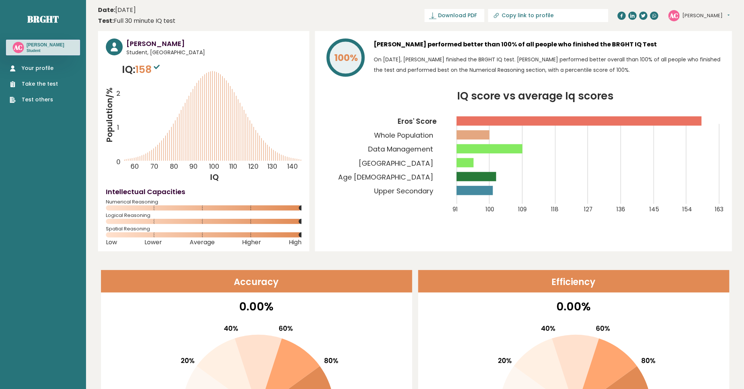
click at [688, 20] on div "AC Alejandro Dashboard Profile Settings Logout" at bounding box center [698, 15] width 61 height 11
click at [693, 16] on button "Alejandro" at bounding box center [705, 15] width 47 height 7
click at [25, 65] on link "Your profile" at bounding box center [34, 68] width 48 height 8
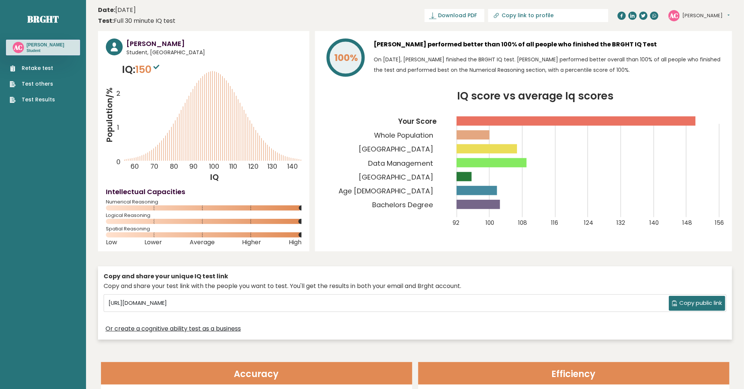
click at [27, 68] on link "Retake test" at bounding box center [32, 68] width 45 height 8
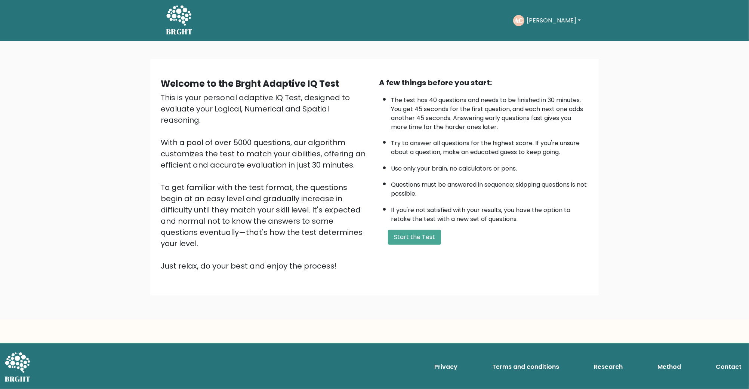
click at [631, 232] on div "Welcome to the Brght Adaptive IQ Test This is your personal adaptive IQ Test, d…" at bounding box center [374, 180] width 749 height 278
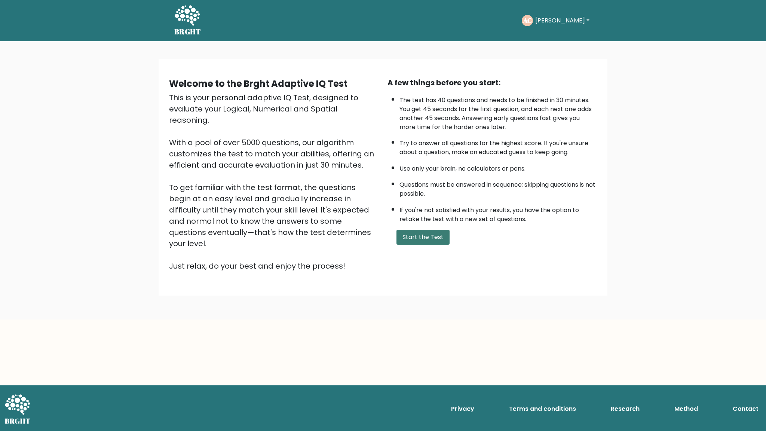
click at [418, 235] on button "Start the Test" at bounding box center [422, 237] width 53 height 15
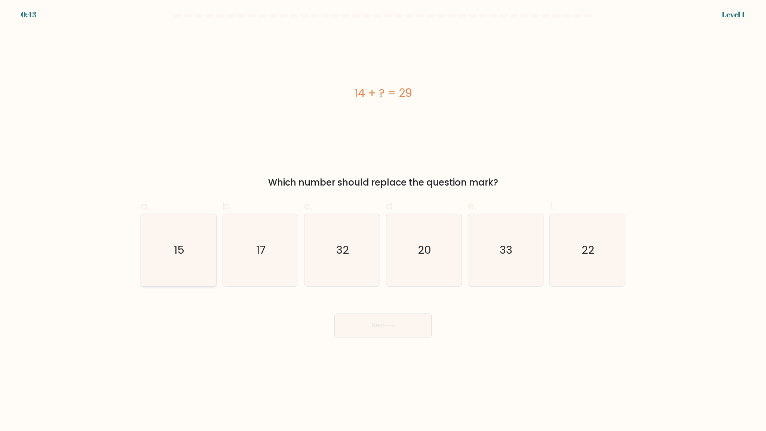
click at [207, 250] on icon "15" at bounding box center [178, 250] width 72 height 72
click at [383, 220] on input "a. 15" at bounding box center [383, 217] width 0 height 5
radio input "true"
click at [345, 327] on button "Next" at bounding box center [382, 325] width 97 height 24
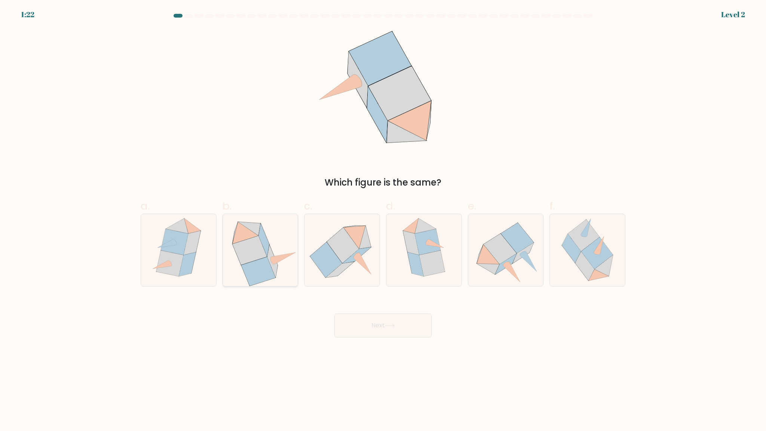
click at [265, 257] on icon at bounding box center [249, 250] width 35 height 29
click at [383, 220] on input "b." at bounding box center [383, 217] width 0 height 5
radio input "true"
click at [395, 326] on icon at bounding box center [390, 325] width 10 height 4
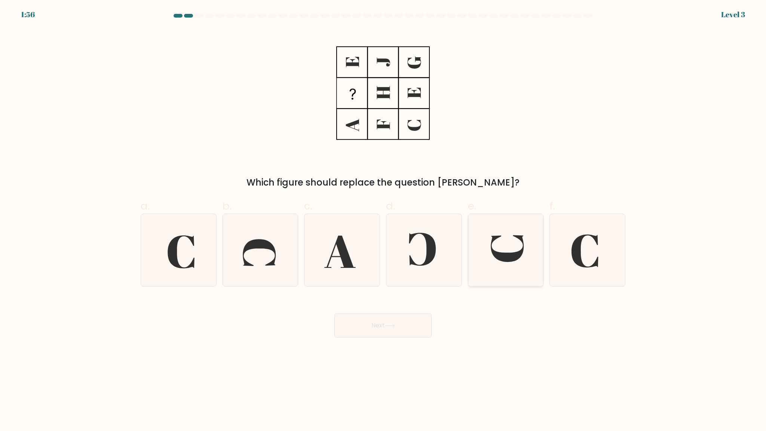
click at [483, 254] on icon at bounding box center [505, 250] width 72 height 72
click at [383, 220] on input "e." at bounding box center [383, 217] width 0 height 5
radio input "true"
click at [382, 328] on button "Next" at bounding box center [382, 325] width 97 height 24
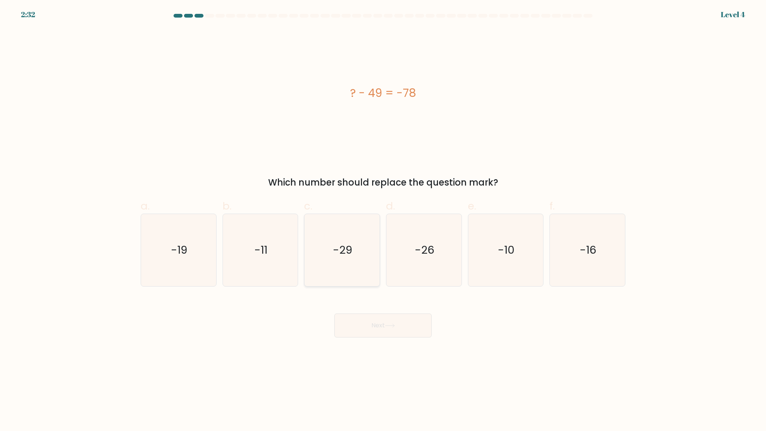
click at [334, 256] on text "-29" at bounding box center [342, 249] width 19 height 15
click at [383, 220] on input "c. -29" at bounding box center [383, 217] width 0 height 5
radio input "true"
click at [387, 328] on button "Next" at bounding box center [382, 325] width 97 height 24
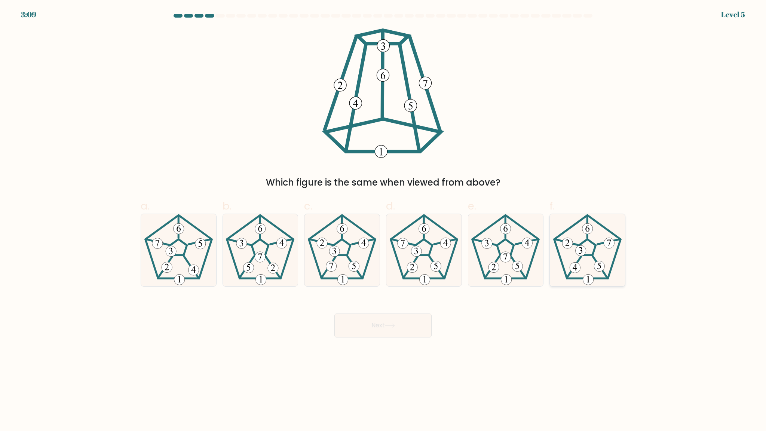
click at [596, 263] on 780 at bounding box center [599, 266] width 10 height 10
click at [383, 220] on input "f." at bounding box center [383, 217] width 0 height 5
radio input "true"
click at [409, 325] on button "Next" at bounding box center [382, 325] width 97 height 24
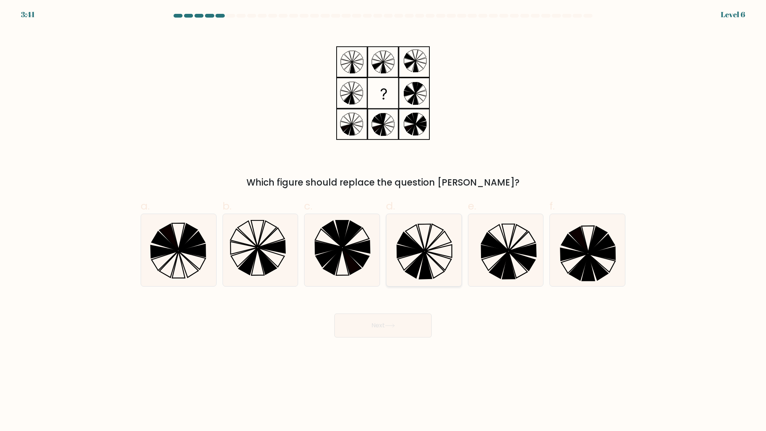
click at [433, 274] on icon at bounding box center [424, 250] width 72 height 72
click at [383, 220] on input "d." at bounding box center [383, 217] width 0 height 5
radio input "true"
click at [384, 324] on button "Next" at bounding box center [382, 325] width 97 height 24
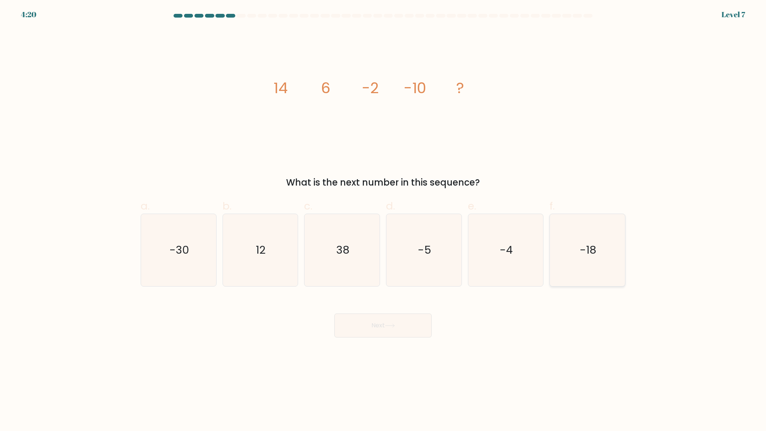
click at [602, 235] on icon "-18" at bounding box center [587, 250] width 72 height 72
click at [383, 220] on input "f. -18" at bounding box center [383, 217] width 0 height 5
radio input "true"
click at [373, 323] on button "Next" at bounding box center [382, 325] width 97 height 24
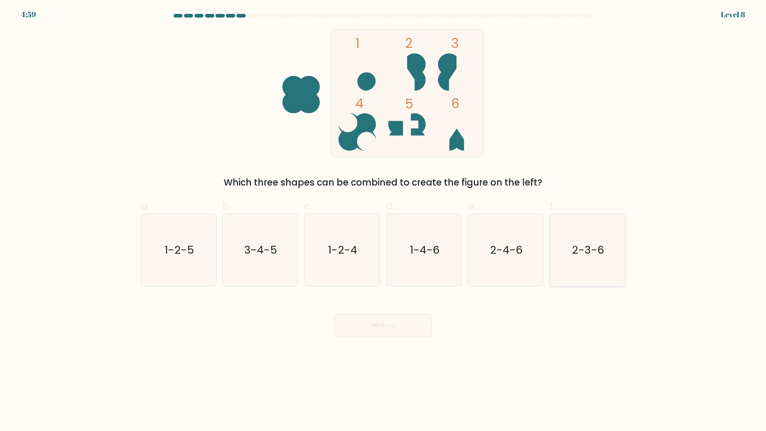
click at [585, 253] on text "2-3-6" at bounding box center [588, 249] width 32 height 15
click at [383, 220] on input "f. 2-3-6" at bounding box center [383, 217] width 0 height 5
radio input "true"
click at [367, 327] on button "Next" at bounding box center [382, 325] width 97 height 24
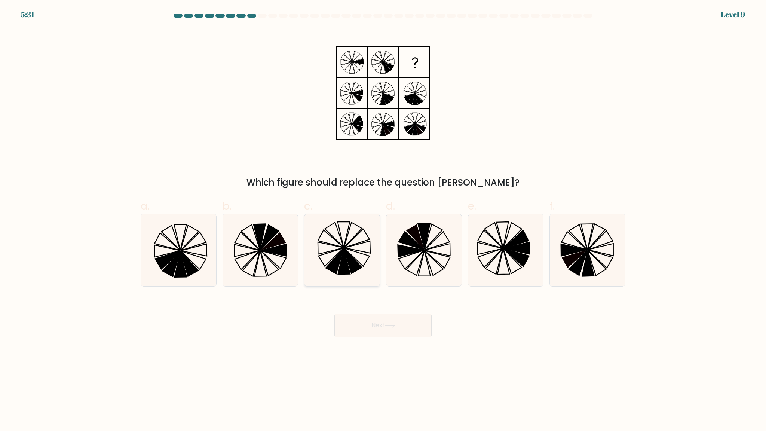
click at [341, 262] on icon at bounding box center [344, 261] width 12 height 25
click at [383, 220] on input "c." at bounding box center [383, 217] width 0 height 5
radio input "true"
click at [400, 330] on button "Next" at bounding box center [382, 325] width 97 height 24
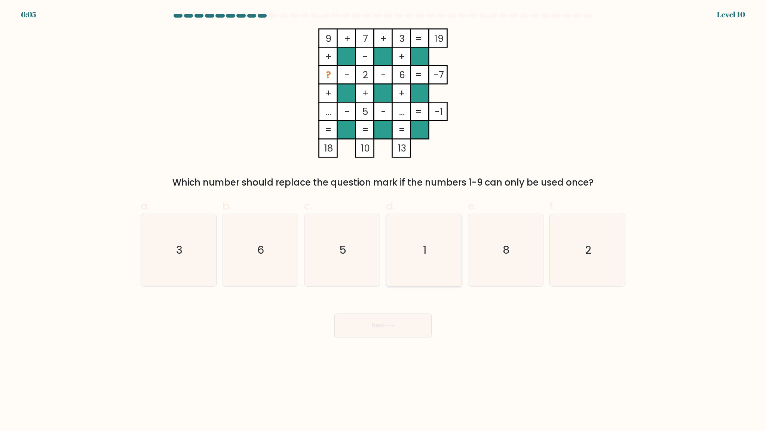
click at [429, 239] on icon "1" at bounding box center [424, 250] width 72 height 72
click at [383, 220] on input "d. 1" at bounding box center [383, 217] width 0 height 5
radio input "true"
click at [371, 328] on button "Next" at bounding box center [382, 325] width 97 height 24
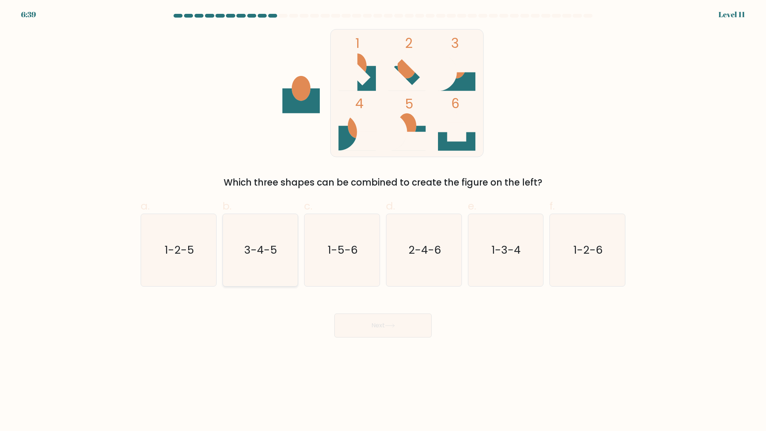
click at [265, 261] on icon "3-4-5" at bounding box center [260, 250] width 72 height 72
click at [383, 220] on input "b. 3-4-5" at bounding box center [383, 217] width 0 height 5
radio input "true"
click at [367, 322] on button "Next" at bounding box center [382, 325] width 97 height 24
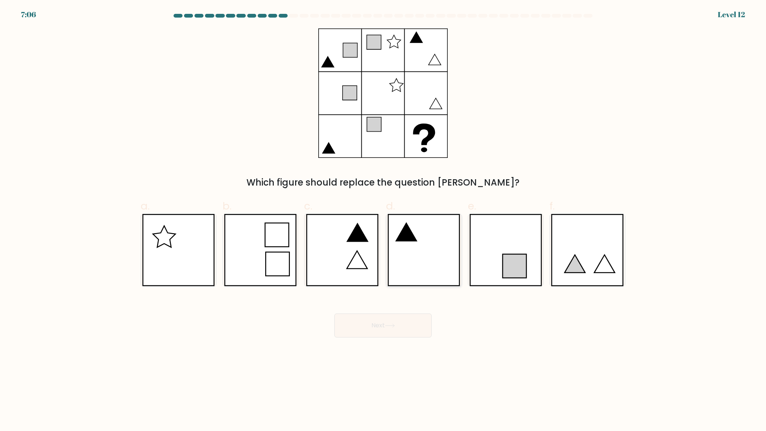
click at [417, 223] on icon at bounding box center [423, 250] width 73 height 72
click at [383, 220] on input "d." at bounding box center [383, 217] width 0 height 5
radio input "true"
click at [371, 328] on button "Next" at bounding box center [382, 325] width 97 height 24
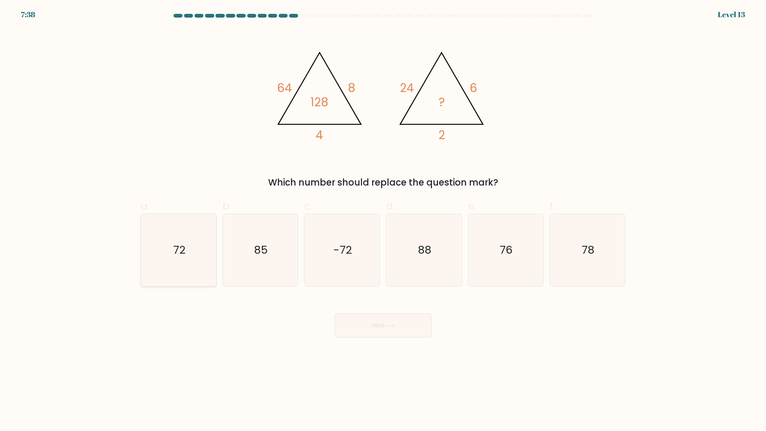
click at [146, 249] on icon "72" at bounding box center [178, 250] width 72 height 72
click at [383, 220] on input "a. 72" at bounding box center [383, 217] width 0 height 5
radio input "true"
click at [375, 329] on button "Next" at bounding box center [382, 325] width 97 height 24
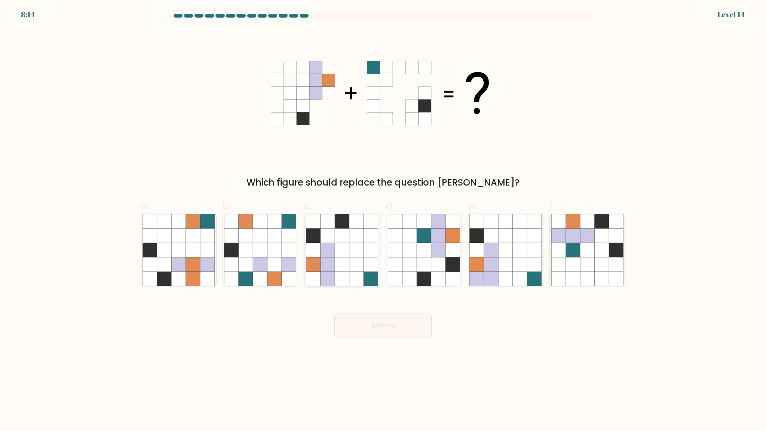
click at [348, 271] on icon at bounding box center [342, 264] width 14 height 14
click at [383, 220] on input "c." at bounding box center [383, 217] width 0 height 5
radio input "true"
click at [361, 337] on body "8:05 Level 14" at bounding box center [383, 215] width 766 height 431
click at [351, 326] on button "Next" at bounding box center [382, 325] width 97 height 24
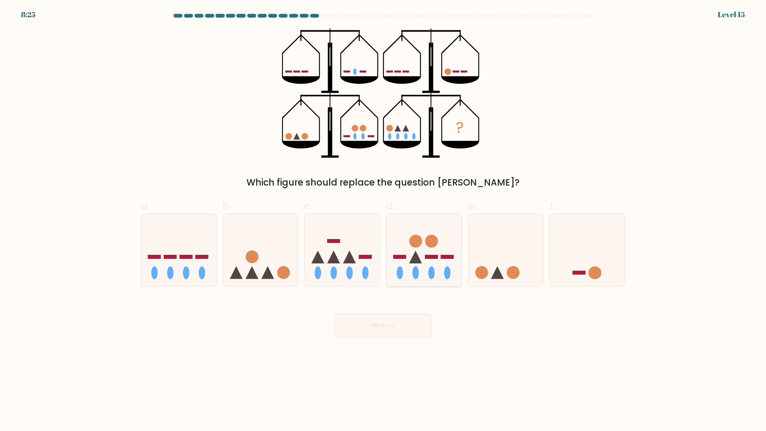
click at [424, 257] on icon at bounding box center [423, 250] width 75 height 62
click at [383, 220] on input "d." at bounding box center [383, 217] width 0 height 5
radio input "true"
click at [406, 329] on button "Next" at bounding box center [382, 325] width 97 height 24
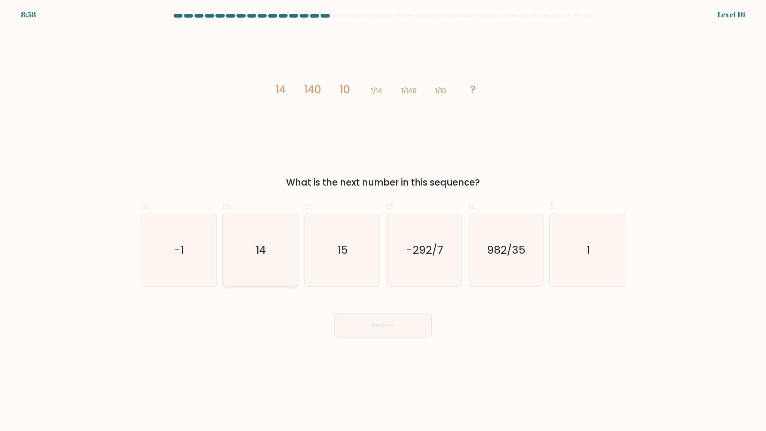
click at [227, 262] on icon "14" at bounding box center [260, 250] width 72 height 72
click at [383, 220] on input "b. 14" at bounding box center [383, 217] width 0 height 5
radio input "true"
click at [389, 326] on icon at bounding box center [390, 325] width 10 height 4
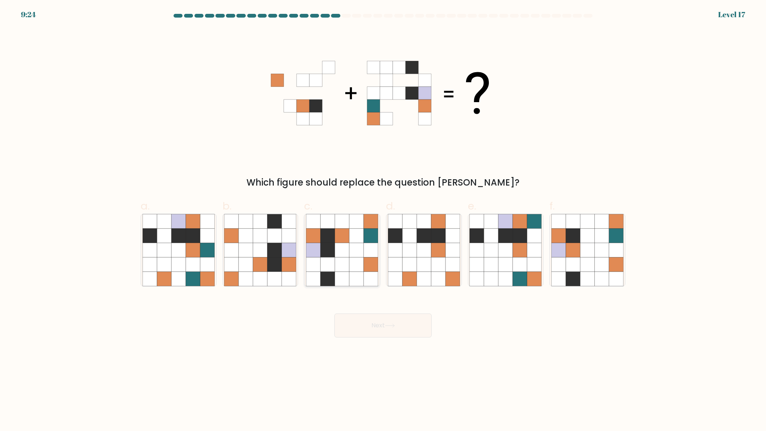
click at [333, 254] on icon at bounding box center [327, 250] width 14 height 14
click at [383, 220] on input "c." at bounding box center [383, 217] width 0 height 5
radio input "true"
click at [384, 328] on button "Next" at bounding box center [382, 325] width 97 height 24
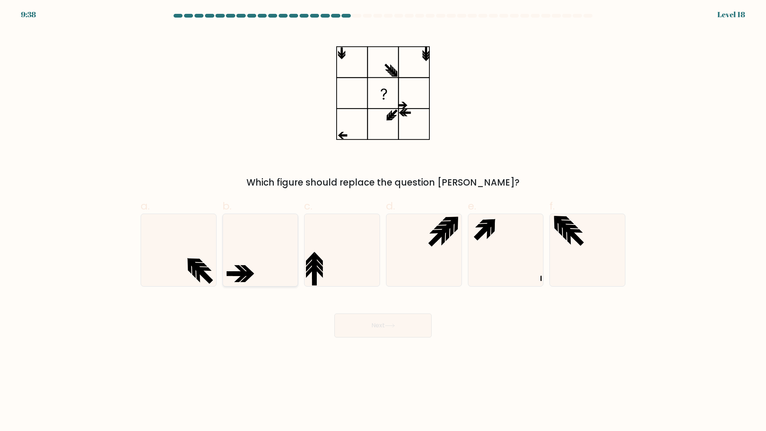
click at [234, 240] on icon at bounding box center [260, 250] width 72 height 72
click at [383, 220] on input "b." at bounding box center [383, 217] width 0 height 5
radio input "true"
click at [499, 242] on icon at bounding box center [505, 250] width 72 height 72
click at [383, 220] on input "e." at bounding box center [383, 217] width 0 height 5
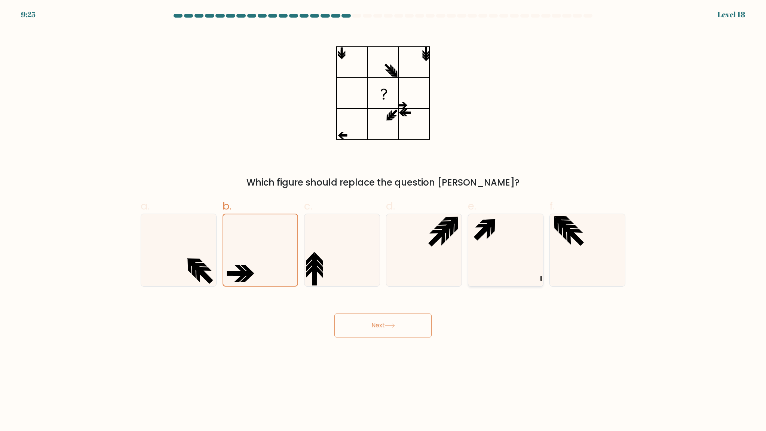
radio input "true"
click at [363, 331] on button "Next" at bounding box center [382, 325] width 97 height 24
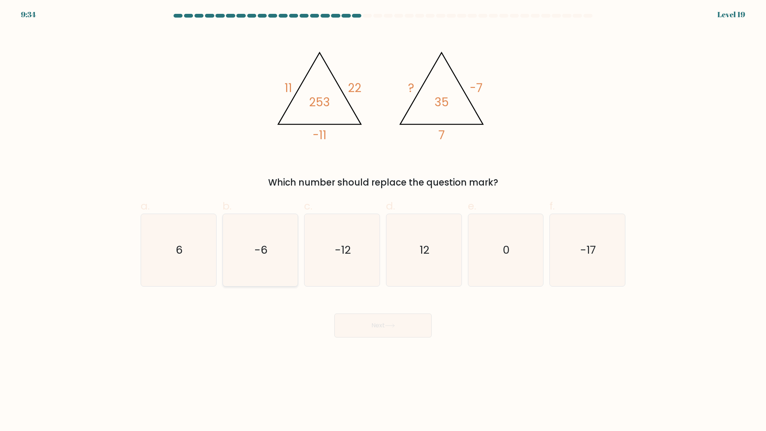
click at [241, 254] on icon "-6" at bounding box center [260, 250] width 72 height 72
click at [383, 220] on input "b. -6" at bounding box center [383, 217] width 0 height 5
radio input "true"
click at [381, 325] on button "Next" at bounding box center [382, 325] width 97 height 24
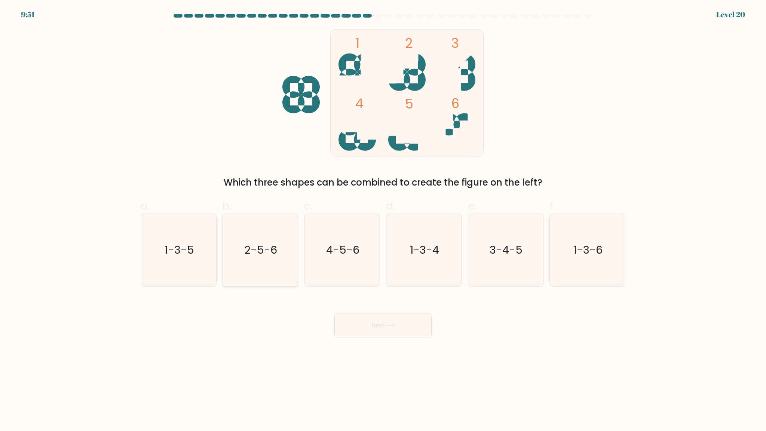
click at [258, 264] on icon "2-5-6" at bounding box center [260, 250] width 72 height 72
click at [383, 220] on input "b. 2-5-6" at bounding box center [383, 217] width 0 height 5
radio input "true"
click at [363, 326] on button "Next" at bounding box center [382, 325] width 97 height 24
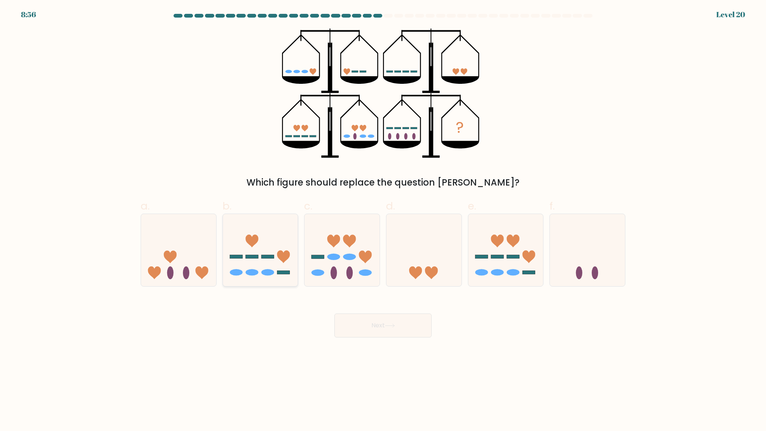
click at [228, 235] on icon at bounding box center [260, 250] width 75 height 62
click at [383, 220] on input "b." at bounding box center [383, 217] width 0 height 5
radio input "true"
click at [492, 253] on icon at bounding box center [505, 250] width 75 height 62
click at [383, 220] on input "e." at bounding box center [383, 217] width 0 height 5
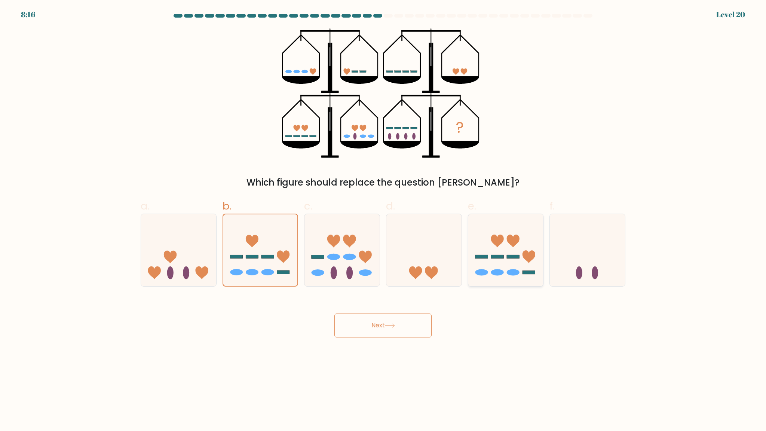
radio input "true"
click at [401, 328] on button "Next" at bounding box center [382, 325] width 97 height 24
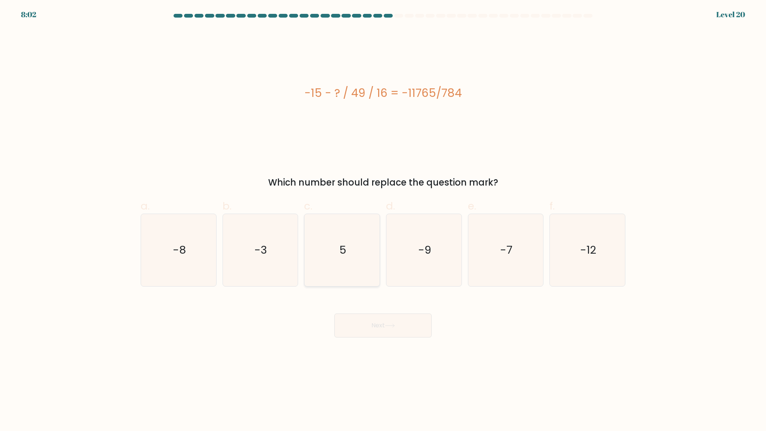
click at [338, 246] on icon "5" at bounding box center [342, 250] width 72 height 72
click at [383, 220] on input "c. 5" at bounding box center [383, 217] width 0 height 5
radio input "true"
click at [356, 317] on button "Next" at bounding box center [382, 325] width 97 height 24
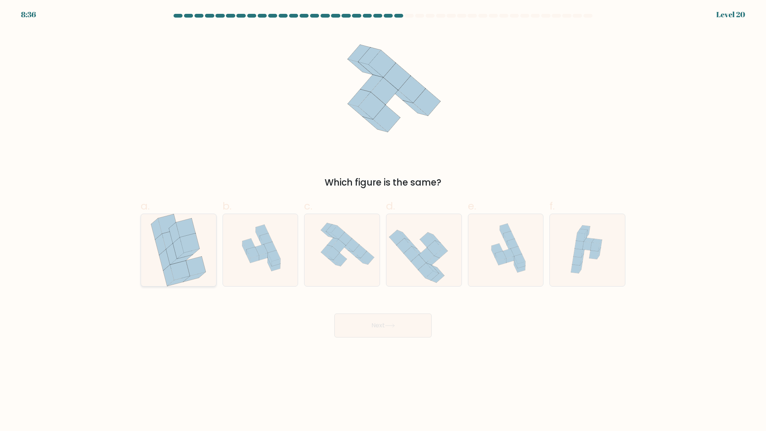
click at [190, 276] on icon at bounding box center [195, 266] width 19 height 19
click at [383, 220] on input "a." at bounding box center [383, 217] width 0 height 5
radio input "true"
click at [360, 328] on button "Next" at bounding box center [382, 325] width 97 height 24
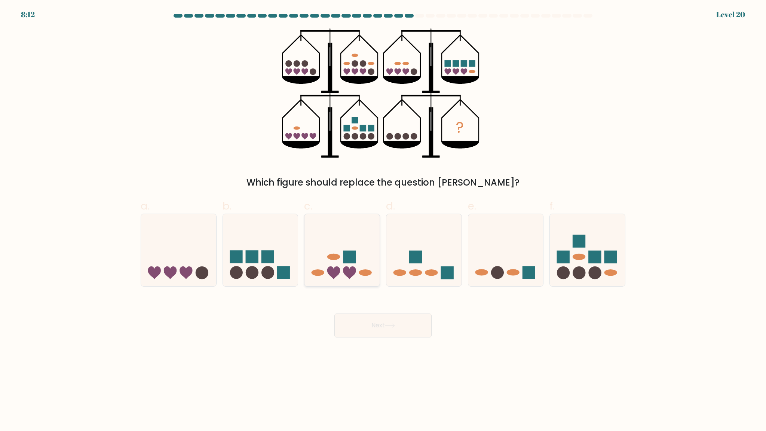
click at [346, 267] on icon at bounding box center [349, 272] width 13 height 13
click at [383, 220] on input "c." at bounding box center [383, 217] width 0 height 5
radio input "true"
click at [377, 334] on button "Next" at bounding box center [382, 325] width 97 height 24
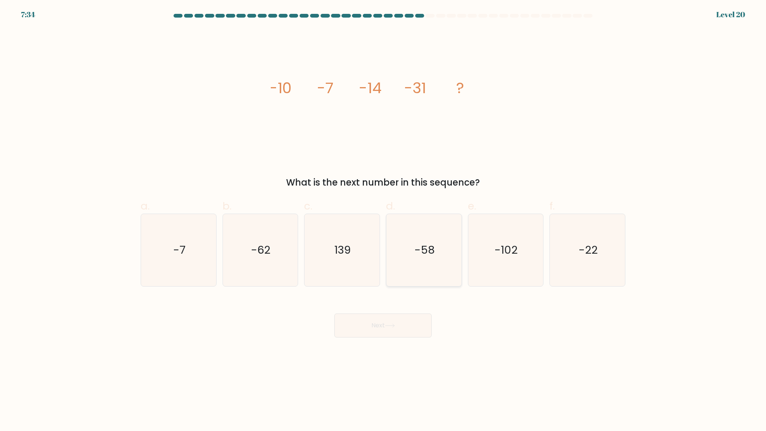
click at [421, 237] on icon "-58" at bounding box center [424, 250] width 72 height 72
click at [383, 220] on input "d. -58" at bounding box center [383, 217] width 0 height 5
radio input "true"
click at [365, 325] on button "Next" at bounding box center [382, 325] width 97 height 24
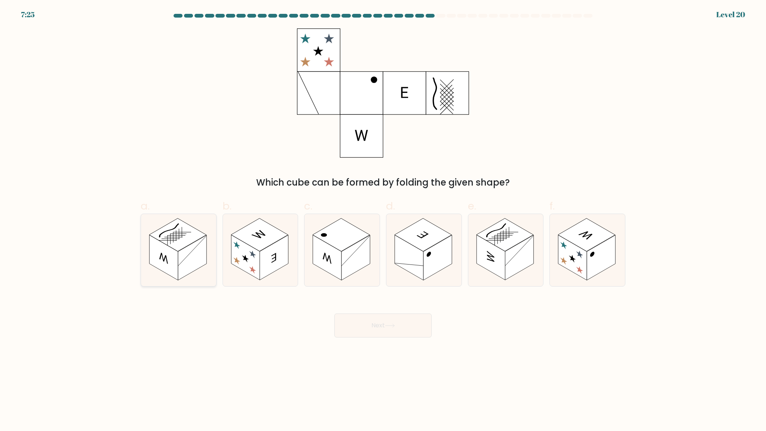
click at [182, 254] on rect at bounding box center [192, 257] width 28 height 45
click at [383, 220] on input "a." at bounding box center [383, 217] width 0 height 5
radio input "true"
click at [387, 331] on button "Next" at bounding box center [382, 325] width 97 height 24
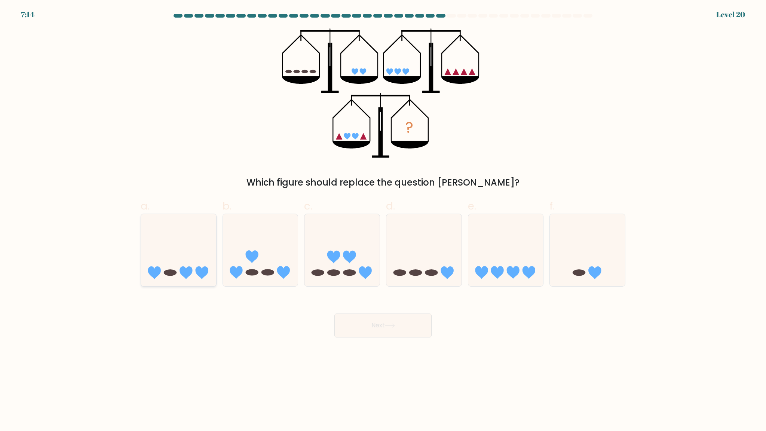
click at [174, 256] on icon at bounding box center [178, 250] width 75 height 62
click at [383, 220] on input "a." at bounding box center [383, 217] width 0 height 5
radio input "true"
click at [366, 325] on button "Next" at bounding box center [382, 325] width 97 height 24
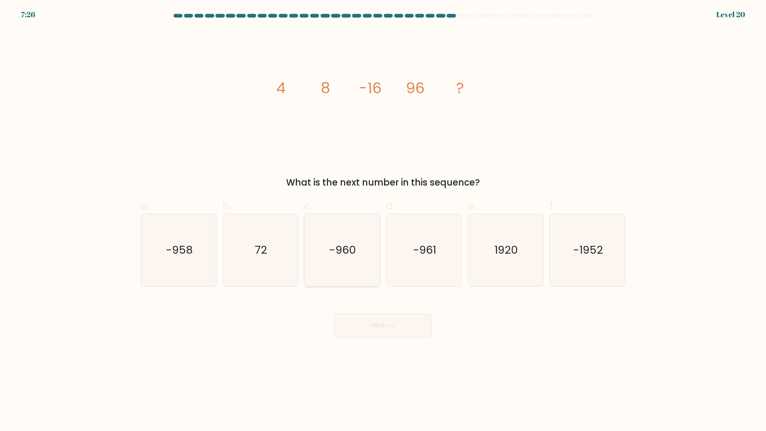
click at [341, 242] on icon "-960" at bounding box center [342, 250] width 72 height 72
click at [383, 220] on input "c. -960" at bounding box center [383, 217] width 0 height 5
radio input "true"
click at [341, 332] on button "Next" at bounding box center [382, 325] width 97 height 24
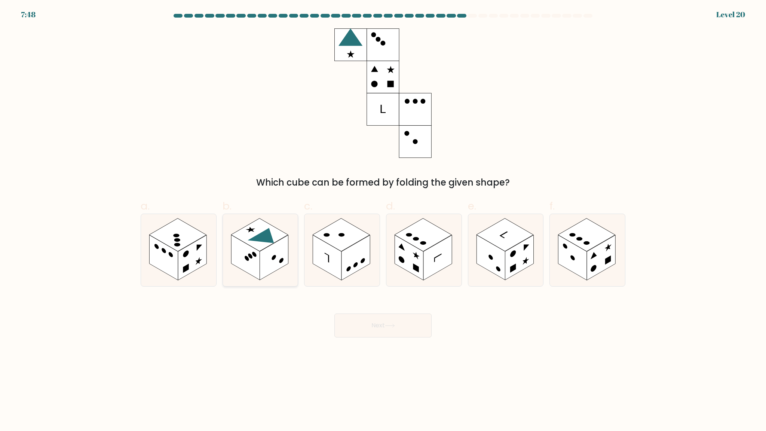
click at [269, 227] on rect at bounding box center [259, 234] width 57 height 33
click at [383, 220] on input "b." at bounding box center [383, 217] width 0 height 5
radio input "true"
click at [378, 321] on button "Next" at bounding box center [382, 325] width 97 height 24
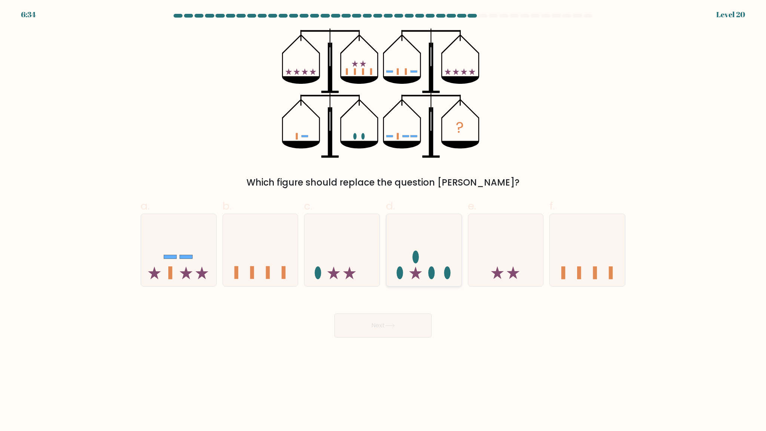
click at [432, 259] on icon at bounding box center [423, 250] width 75 height 62
click at [383, 220] on input "d." at bounding box center [383, 217] width 0 height 5
radio input "true"
click at [387, 320] on button "Next" at bounding box center [382, 325] width 97 height 24
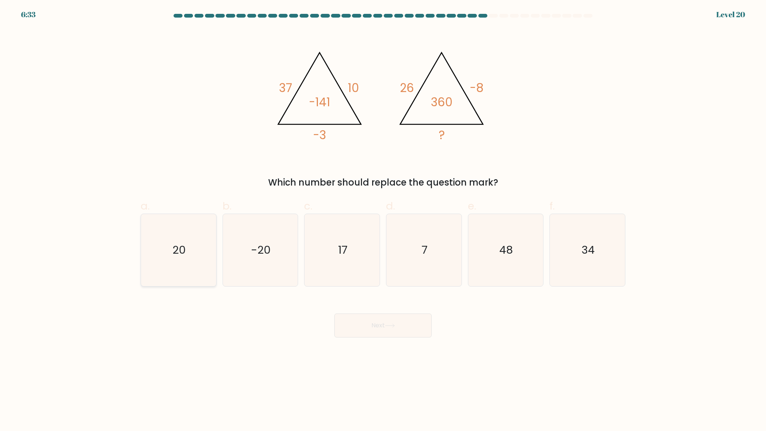
click at [200, 246] on icon "20" at bounding box center [178, 250] width 72 height 72
click at [383, 220] on input "a. 20" at bounding box center [383, 217] width 0 height 5
radio input "true"
click at [376, 319] on button "Next" at bounding box center [382, 325] width 97 height 24
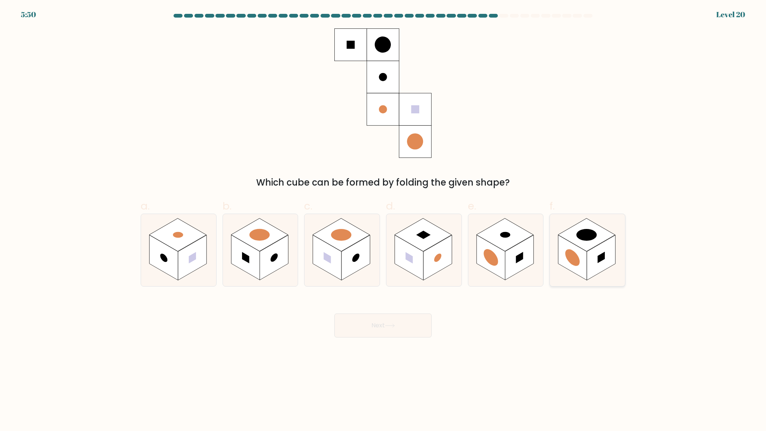
click at [591, 270] on rect at bounding box center [601, 257] width 28 height 45
click at [383, 220] on input "f." at bounding box center [383, 217] width 0 height 5
radio input "true"
click at [590, 255] on rect at bounding box center [601, 257] width 28 height 44
click at [383, 220] on input "f." at bounding box center [383, 217] width 0 height 5
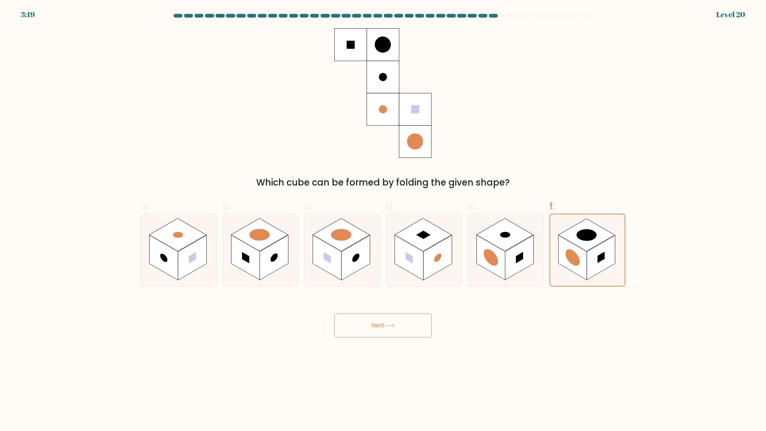
click at [412, 325] on button "Next" at bounding box center [382, 325] width 97 height 24
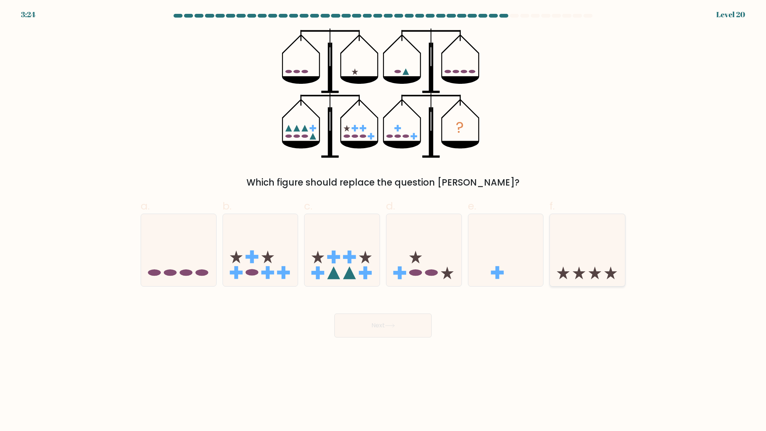
click at [571, 250] on icon at bounding box center [587, 250] width 75 height 62
click at [383, 220] on input "f." at bounding box center [383, 217] width 0 height 5
radio input "true"
click at [401, 325] on button "Next" at bounding box center [382, 325] width 97 height 24
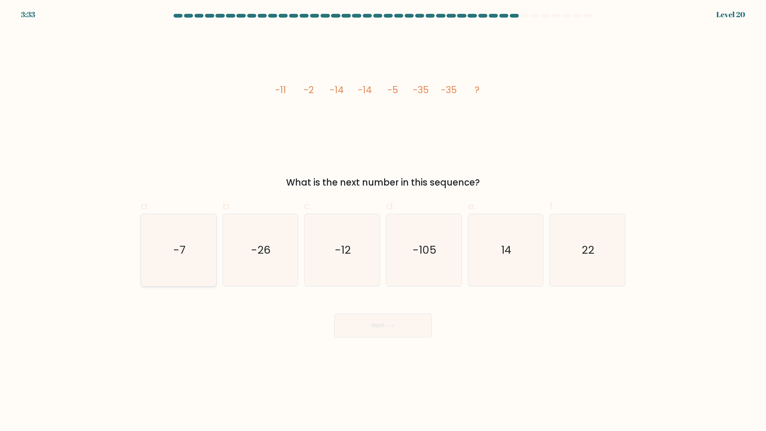
click at [196, 225] on icon "-7" at bounding box center [178, 250] width 72 height 72
click at [383, 220] on input "a. -7" at bounding box center [383, 217] width 0 height 5
radio input "true"
click at [264, 234] on icon "-26" at bounding box center [260, 250] width 72 height 72
click at [383, 220] on input "b. -26" at bounding box center [383, 217] width 0 height 5
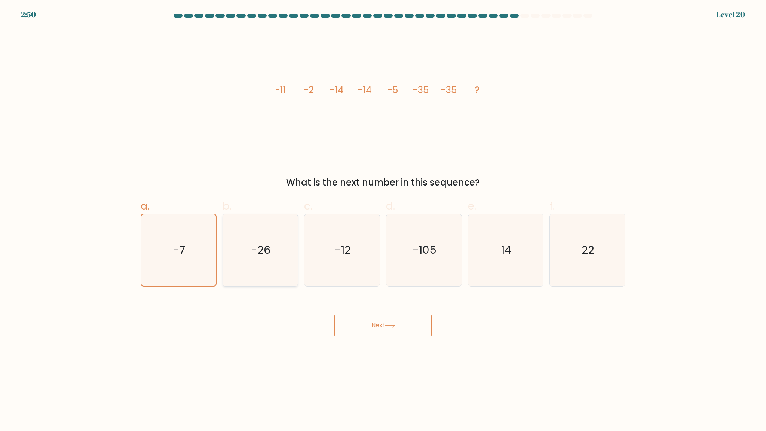
radio input "true"
click at [349, 320] on button "Next" at bounding box center [382, 325] width 97 height 24
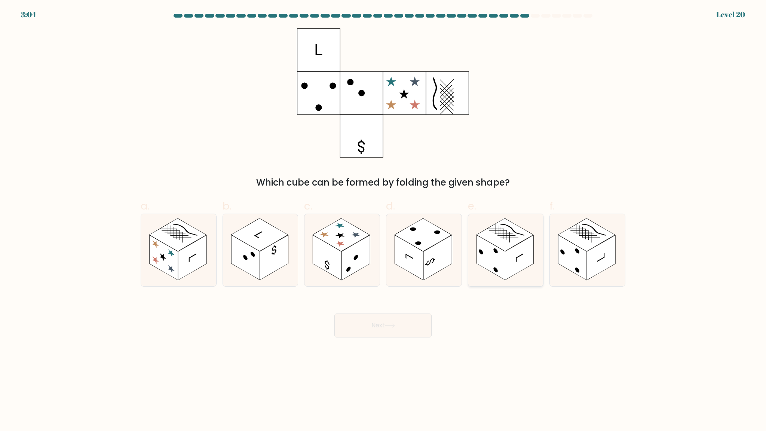
click at [485, 271] on icon at bounding box center [505, 250] width 75 height 72
click at [383, 220] on input "e." at bounding box center [383, 217] width 0 height 5
radio input "true"
click at [406, 323] on button "Next" at bounding box center [382, 325] width 97 height 24
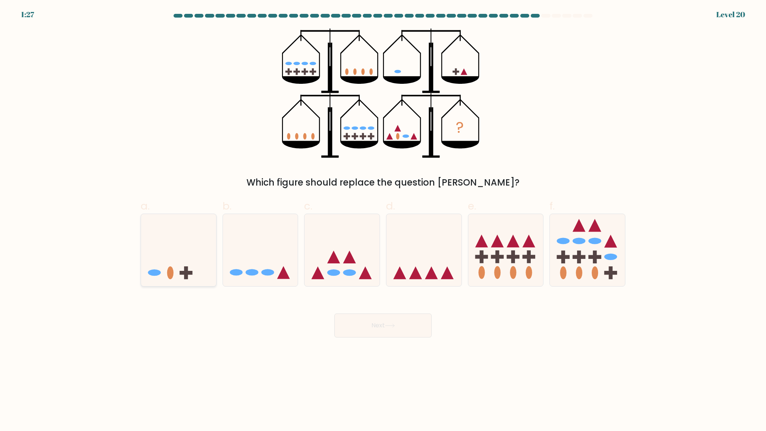
click at [177, 258] on icon at bounding box center [178, 250] width 75 height 62
click at [383, 220] on input "a." at bounding box center [383, 217] width 0 height 5
radio input "true"
click at [349, 320] on button "Next" at bounding box center [382, 325] width 97 height 24
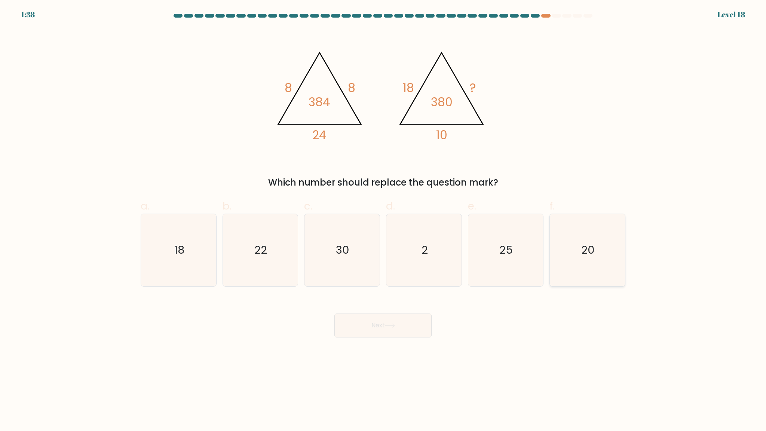
click at [575, 238] on icon "20" at bounding box center [587, 250] width 72 height 72
click at [383, 220] on input "f. 20" at bounding box center [383, 217] width 0 height 5
radio input "true"
click at [407, 334] on button "Next" at bounding box center [382, 325] width 97 height 24
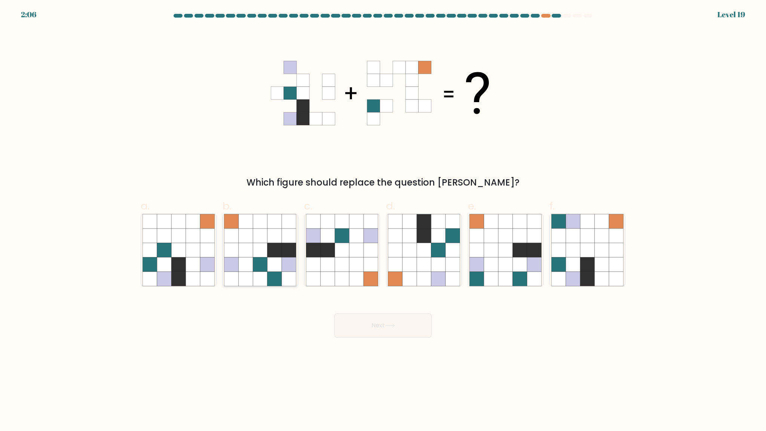
click at [246, 248] on icon at bounding box center [246, 250] width 14 height 14
click at [383, 220] on input "b." at bounding box center [383, 217] width 0 height 5
radio input "true"
click at [363, 332] on button "Next" at bounding box center [382, 325] width 97 height 24
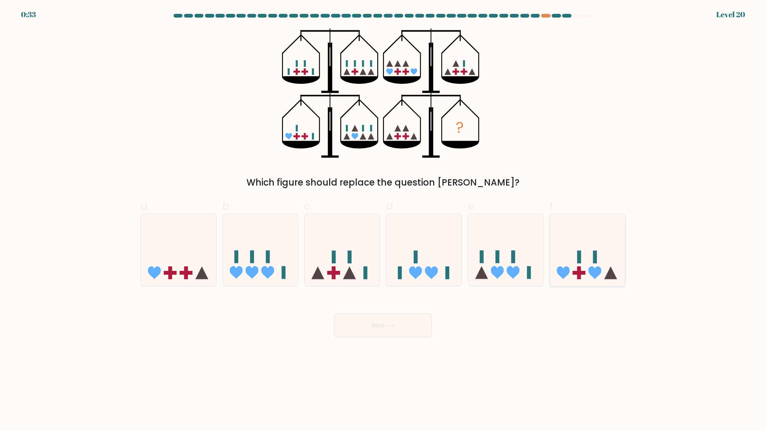
click at [593, 283] on div at bounding box center [587, 250] width 76 height 73
click at [383, 220] on input "f." at bounding box center [383, 217] width 0 height 5
radio input "true"
click at [401, 326] on button "Next" at bounding box center [382, 325] width 97 height 24
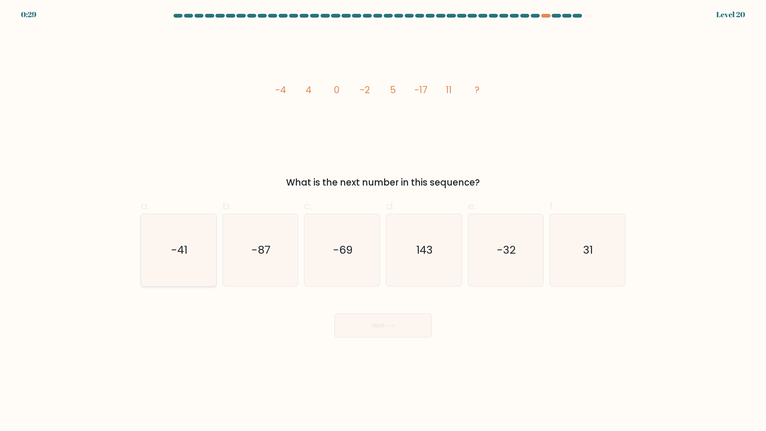
click at [164, 262] on icon "-41" at bounding box center [178, 250] width 72 height 72
click at [383, 220] on input "a. -41" at bounding box center [383, 217] width 0 height 5
radio input "true"
click at [348, 326] on button "Next" at bounding box center [382, 325] width 97 height 24
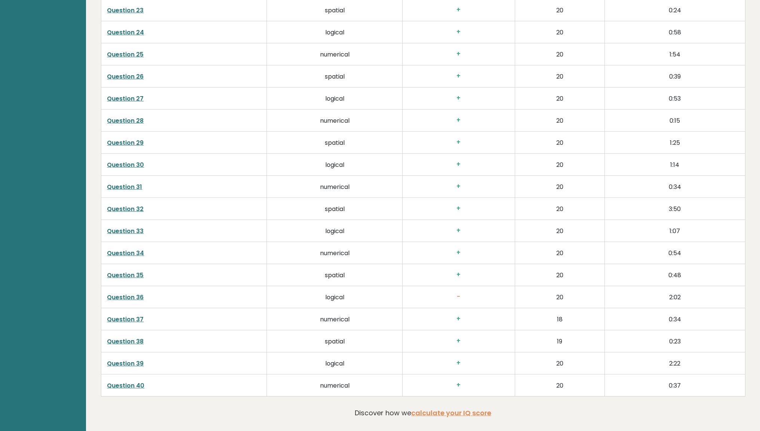
scroll to position [1941, 0]
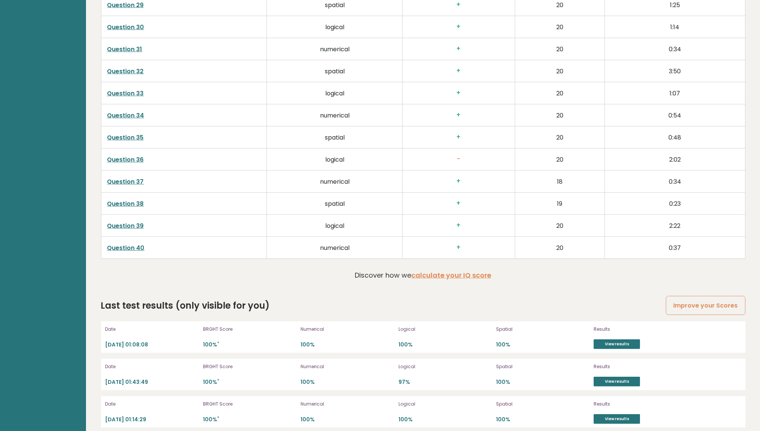
click at [136, 155] on link "Question 36" at bounding box center [125, 159] width 37 height 9
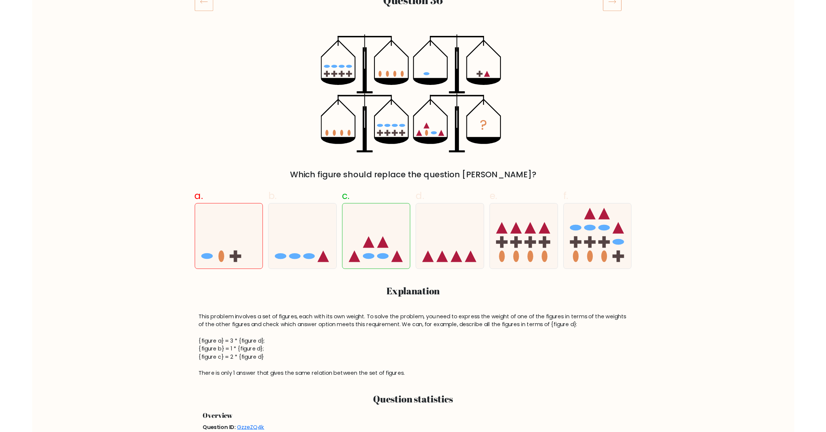
scroll to position [71, 0]
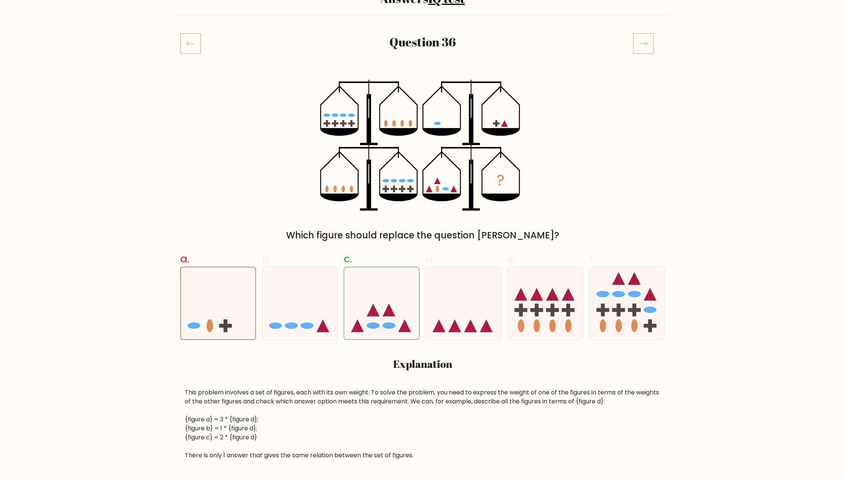
click at [582, 92] on div "? Which figure should replace the question mark?" at bounding box center [423, 161] width 494 height 162
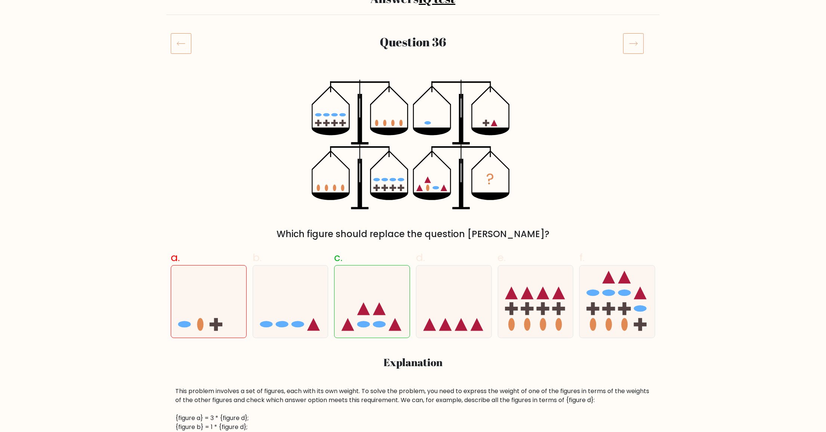
click at [504, 229] on div "Which figure should replace the question mark?" at bounding box center [413, 233] width 476 height 13
click at [166, 194] on div "? Which figure should replace the question mark?" at bounding box center [413, 160] width 494 height 161
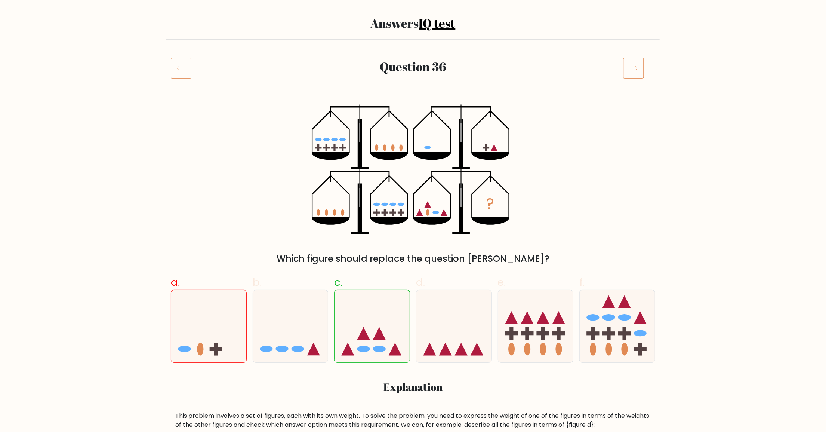
scroll to position [0, 0]
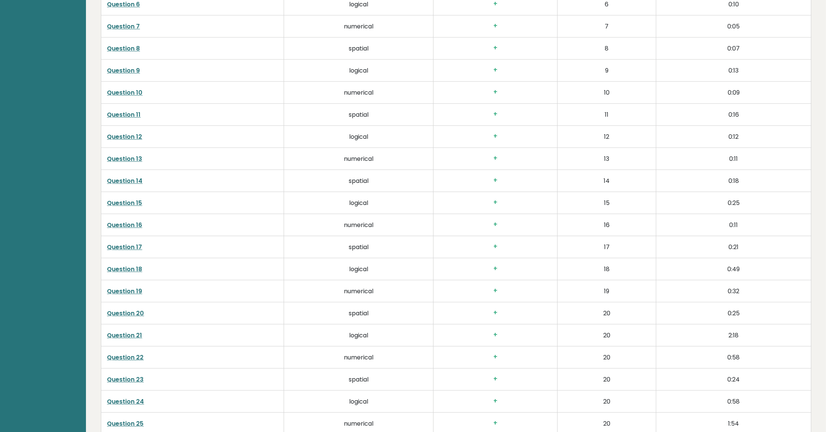
scroll to position [1476, 0]
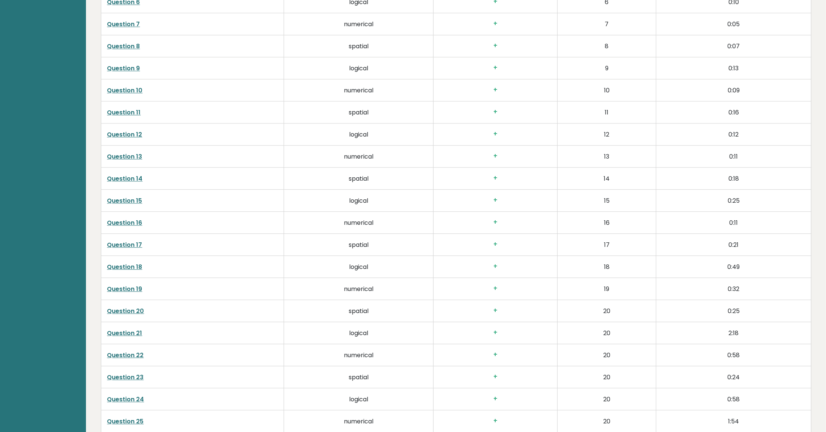
click at [141, 329] on link "Question 21" at bounding box center [124, 333] width 35 height 9
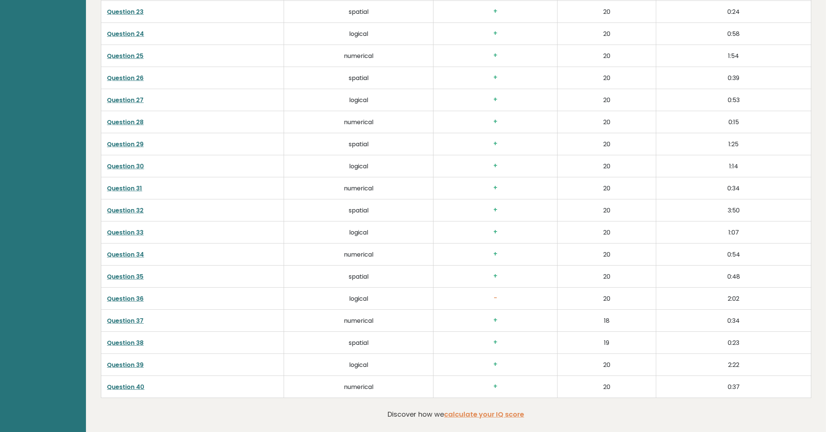
scroll to position [1849, 0]
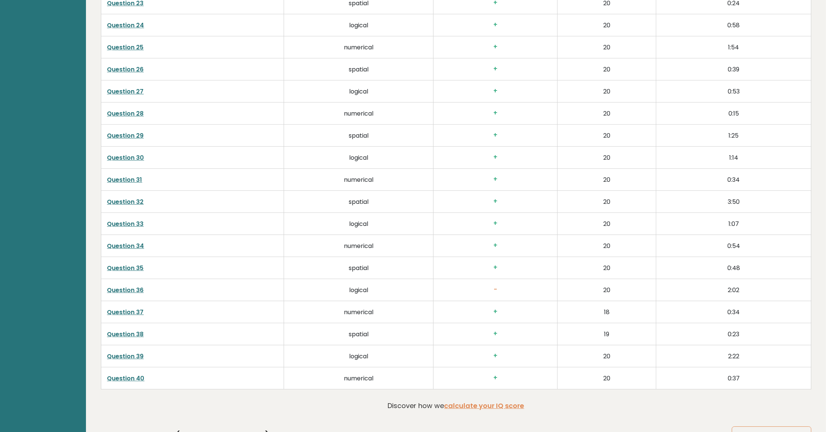
click at [139, 197] on link "Question 32" at bounding box center [125, 201] width 37 height 9
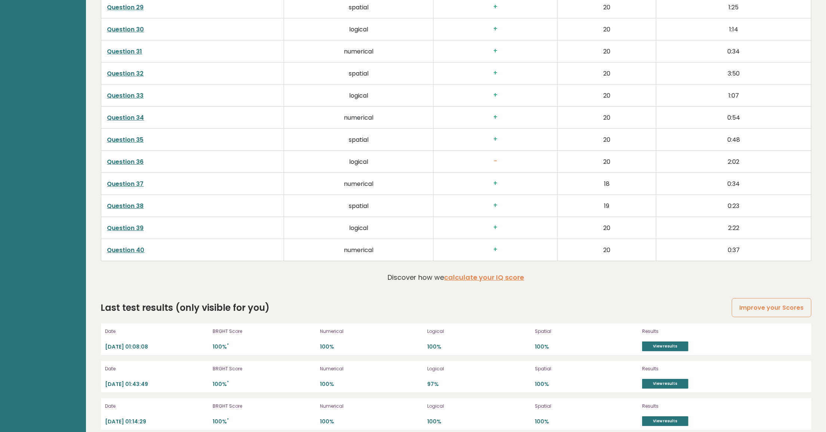
scroll to position [1980, 0]
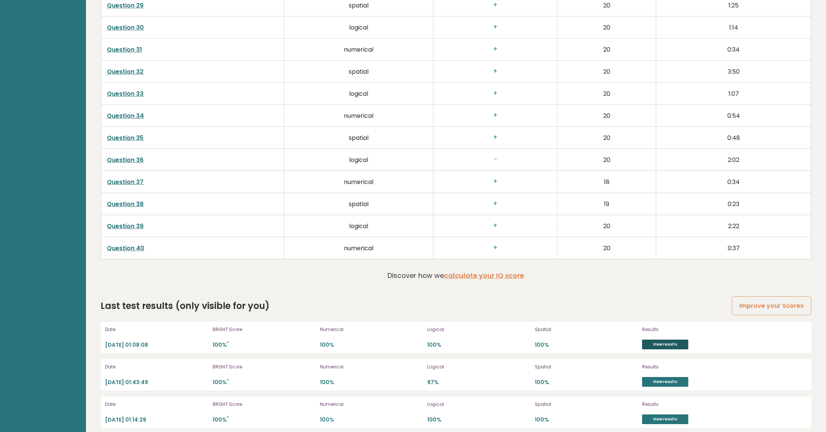
click at [648, 340] on link "View results" at bounding box center [665, 345] width 46 height 10
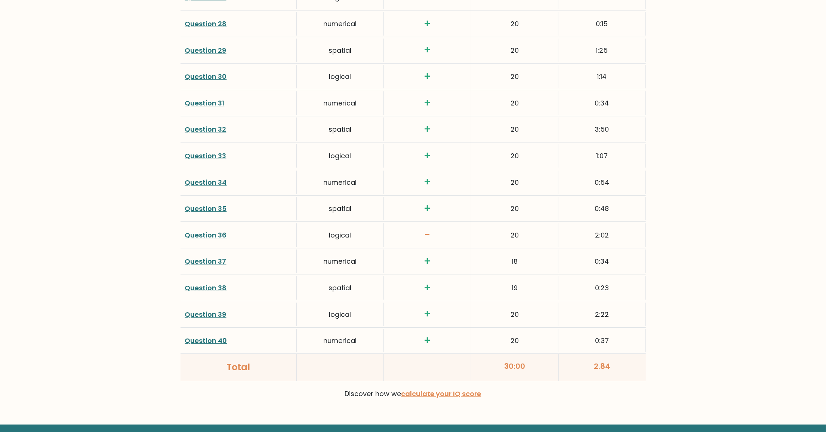
scroll to position [1787, 0]
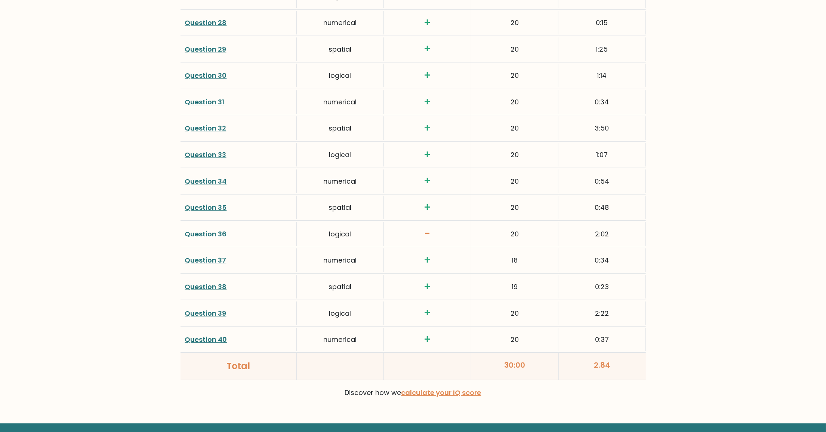
click at [212, 308] on link "Question 39" at bounding box center [206, 312] width 42 height 9
click at [195, 335] on link "Question 40" at bounding box center [206, 339] width 42 height 9
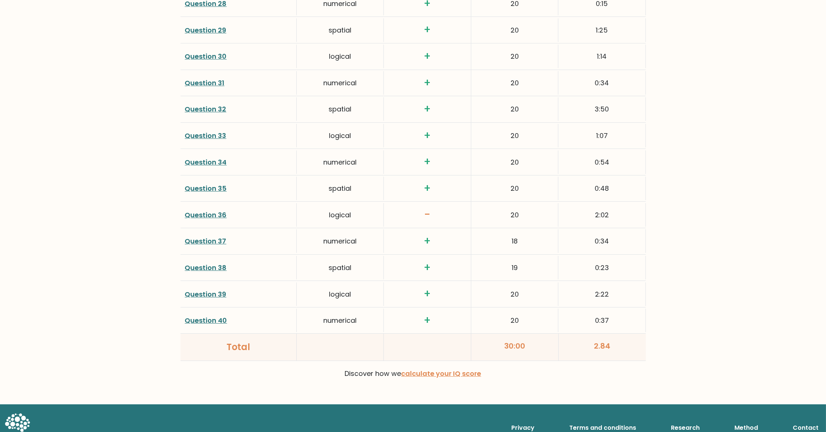
scroll to position [1815, 0]
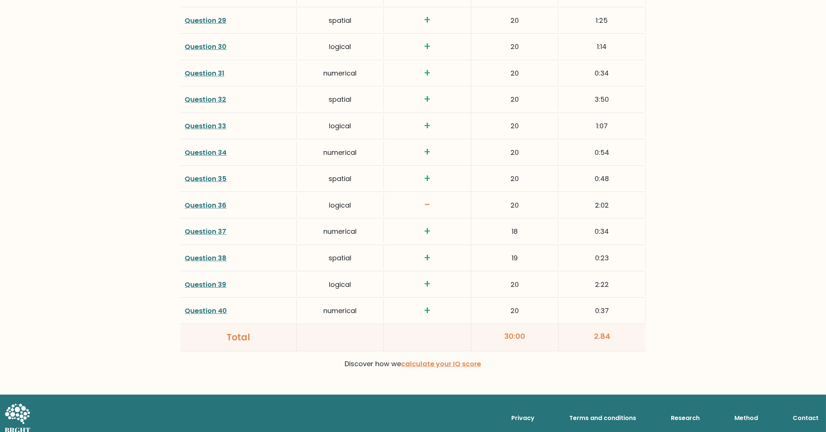
click at [202, 227] on link "Question 37" at bounding box center [206, 231] width 42 height 9
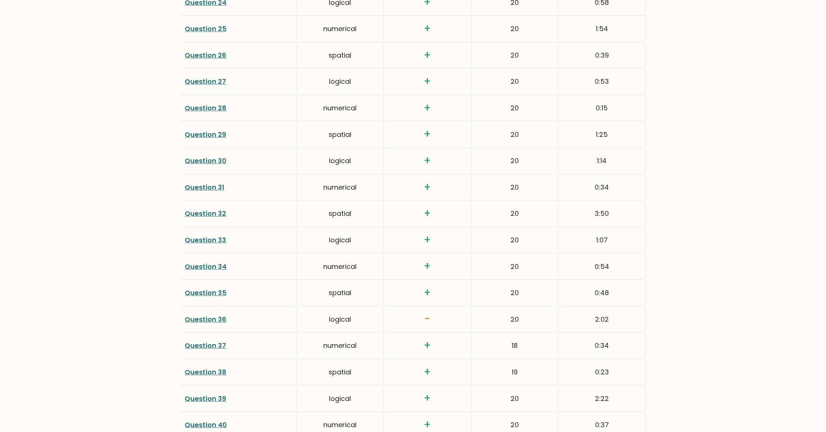
scroll to position [1691, 0]
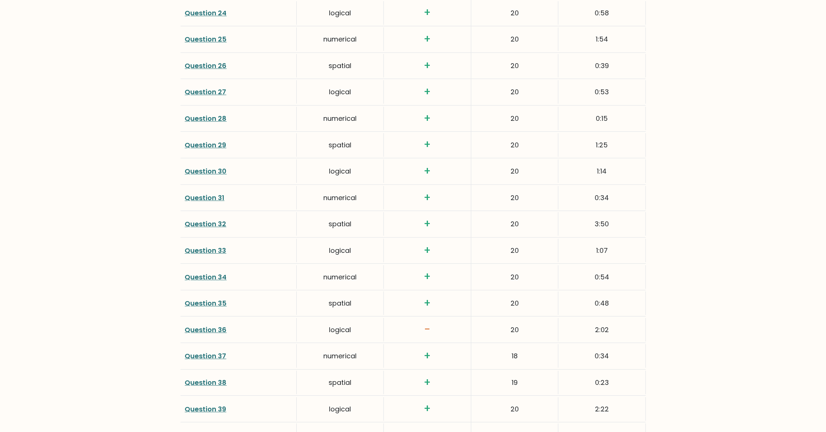
click at [198, 193] on link "Question 31" at bounding box center [205, 197] width 40 height 9
click at [212, 274] on div "Question 34" at bounding box center [239, 277] width 116 height 24
click at [211, 272] on link "Question 34" at bounding box center [206, 276] width 42 height 9
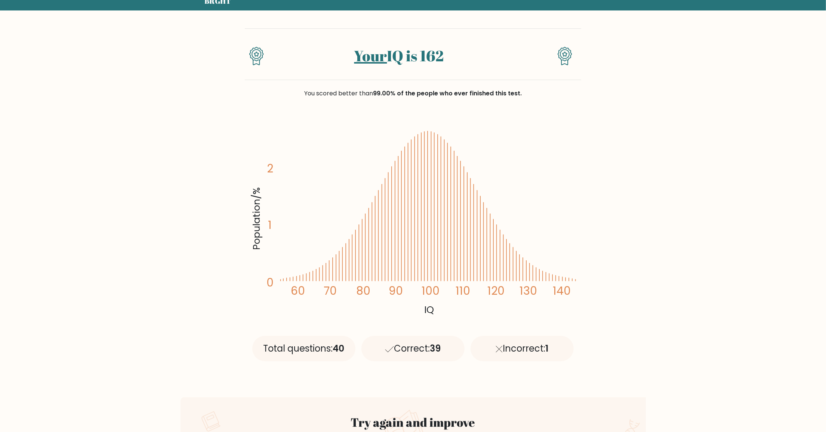
scroll to position [42, 0]
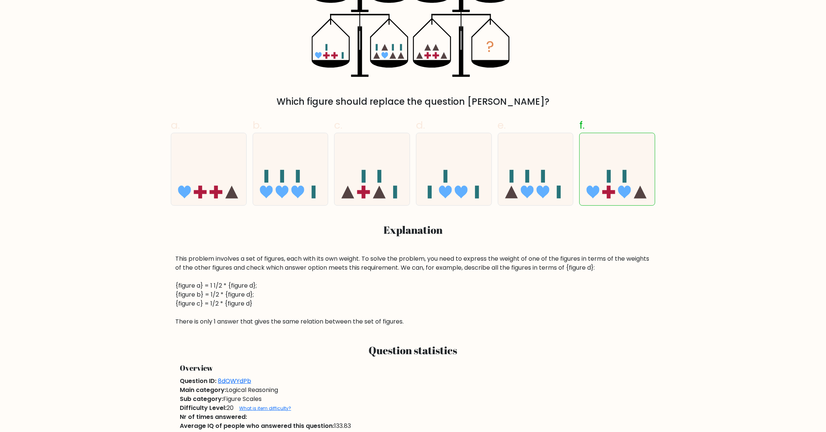
scroll to position [208, 0]
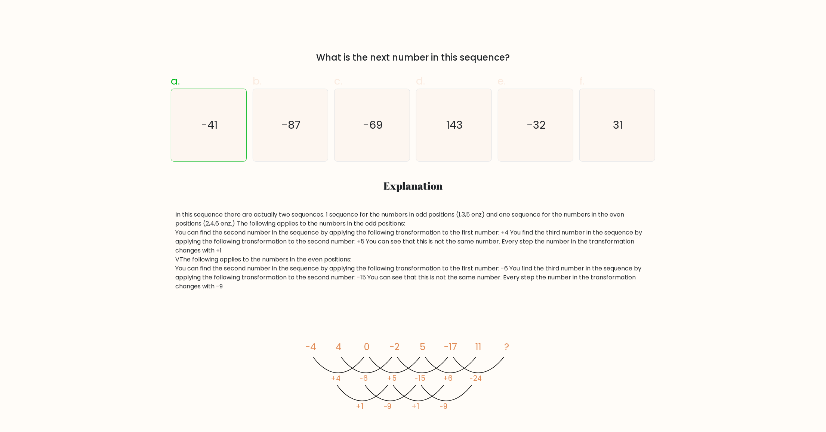
scroll to position [332, 0]
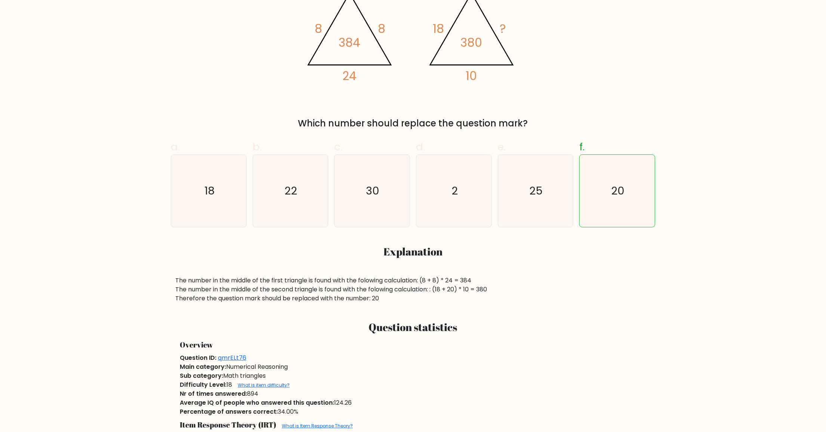
scroll to position [208, 0]
